Goal: Download file/media

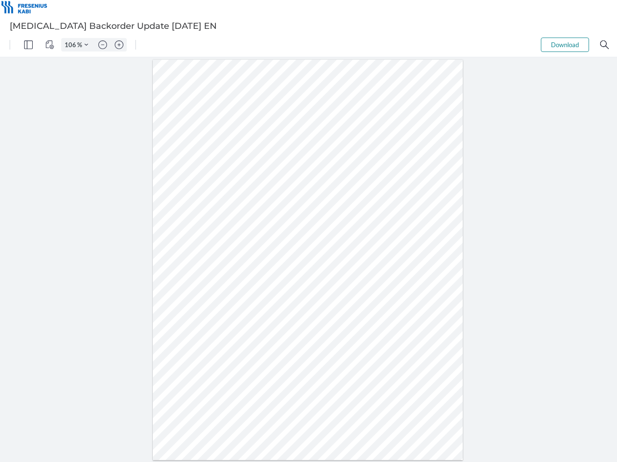
click at [28, 45] on img "Panel" at bounding box center [28, 44] width 9 height 9
click at [50, 45] on img "View Controls" at bounding box center [49, 44] width 9 height 9
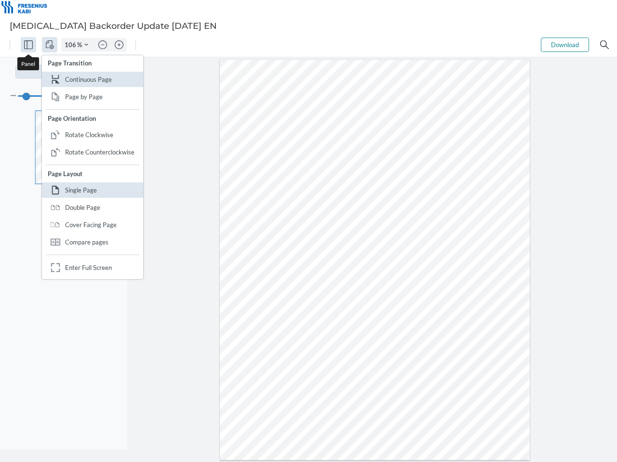
click at [72, 45] on input "106" at bounding box center [69, 44] width 15 height 9
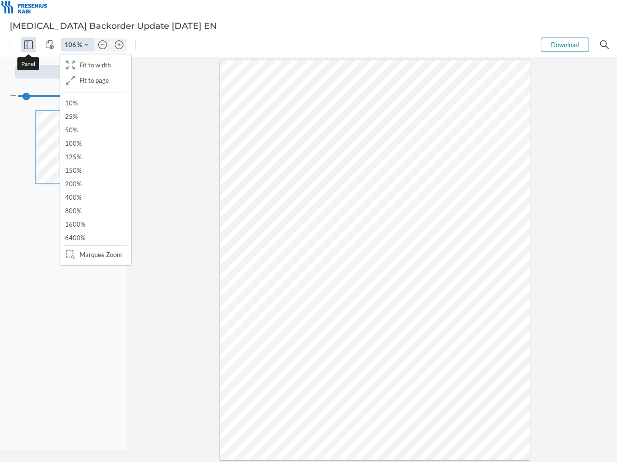
click at [86, 45] on img "Zoom Controls" at bounding box center [86, 45] width 4 height 4
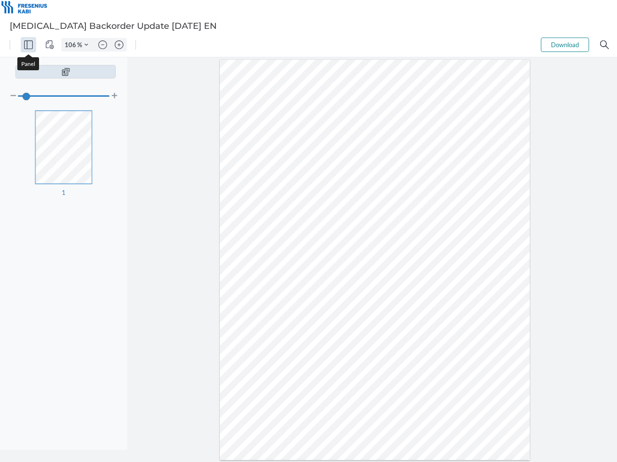
click at [103, 45] on img "Zoom out" at bounding box center [102, 44] width 9 height 9
click at [119, 45] on img "Zoom in" at bounding box center [119, 44] width 9 height 9
type input "106"
click at [565, 45] on button "Download" at bounding box center [564, 45] width 48 height 14
click at [604, 45] on img "Search" at bounding box center [604, 44] width 9 height 9
